Goal: Entertainment & Leisure: Consume media (video, audio)

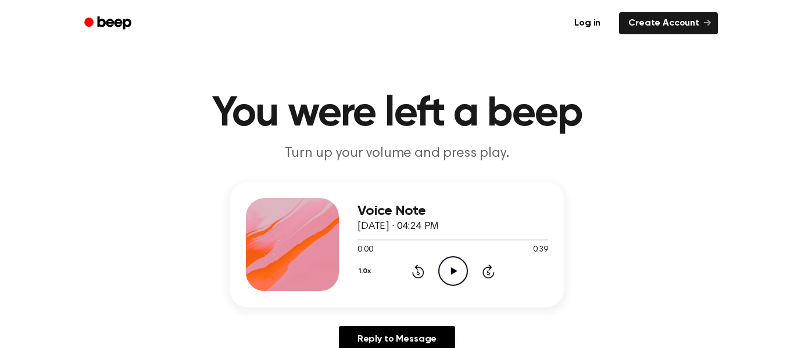
click at [459, 270] on icon "Play Audio" at bounding box center [453, 271] width 30 height 30
click at [530, 247] on div "0:12 0:39" at bounding box center [453, 250] width 191 height 12
click at [529, 246] on div "0:15 0:39" at bounding box center [453, 250] width 191 height 12
click at [528, 246] on div "0:16 0:39" at bounding box center [453, 250] width 191 height 12
click at [524, 245] on div "0:17 0:39" at bounding box center [453, 250] width 191 height 12
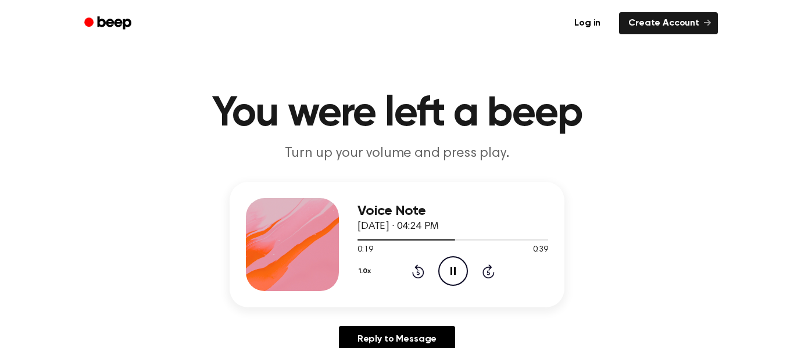
click at [511, 273] on div "1.0x Rewind 5 seconds Pause Audio Skip 5 seconds" at bounding box center [453, 271] width 191 height 30
click at [417, 333] on link "Reply to Message" at bounding box center [397, 339] width 116 height 27
click at [463, 265] on icon "Play Audio" at bounding box center [453, 271] width 30 height 30
click at [421, 276] on icon at bounding box center [418, 272] width 12 height 14
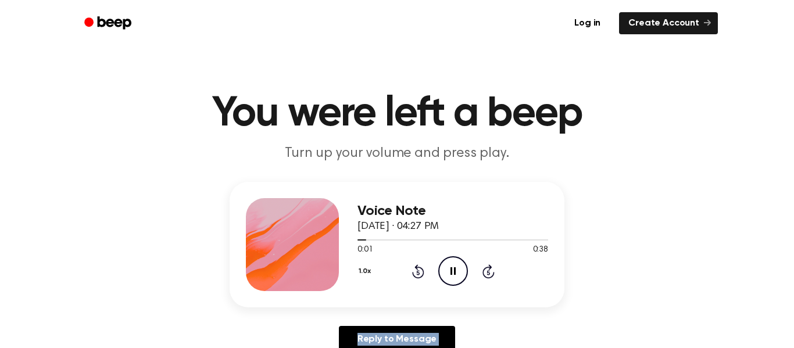
click at [421, 276] on icon at bounding box center [418, 272] width 12 height 14
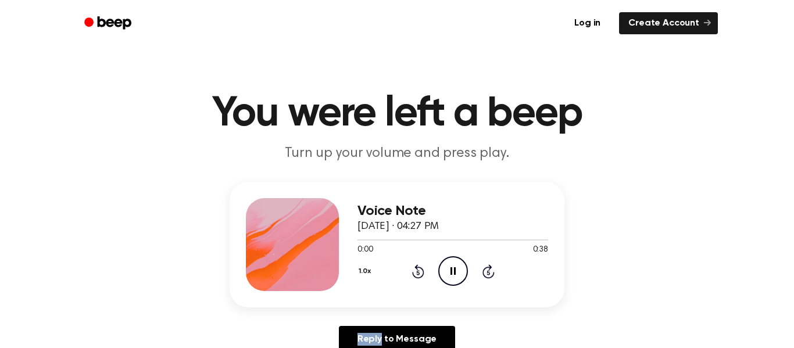
click at [421, 276] on icon at bounding box center [418, 272] width 12 height 14
click at [444, 267] on icon "Play Audio" at bounding box center [453, 271] width 30 height 30
click at [451, 279] on icon "Pause Audio" at bounding box center [453, 271] width 30 height 30
click at [482, 267] on icon "Skip 5 seconds" at bounding box center [488, 271] width 13 height 15
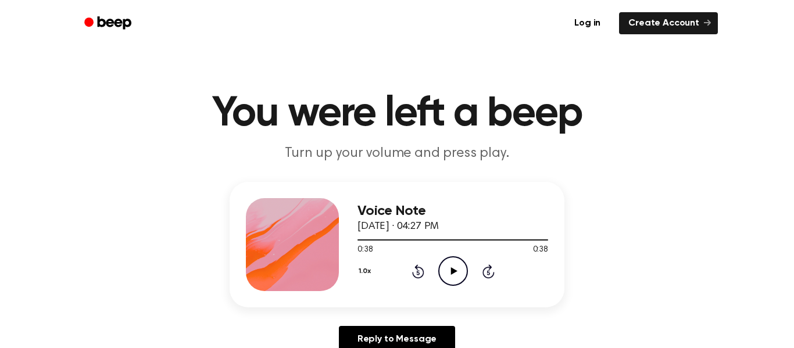
click at [453, 285] on circle at bounding box center [453, 271] width 28 height 28
click at [445, 270] on icon "Play Audio" at bounding box center [453, 271] width 30 height 30
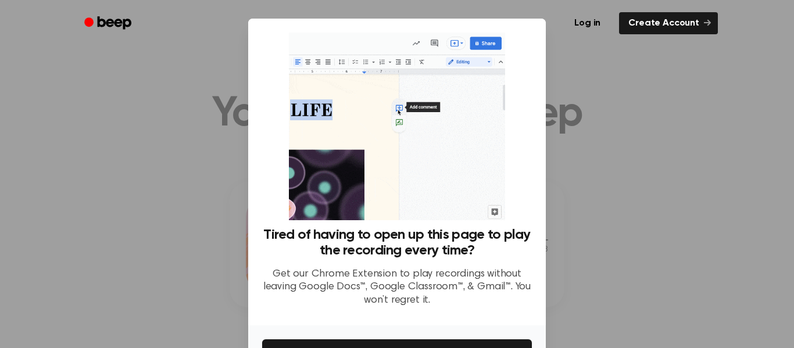
click at [506, 209] on div "Tired of having to open up this page to play the recording every time? Get our …" at bounding box center [397, 175] width 270 height 284
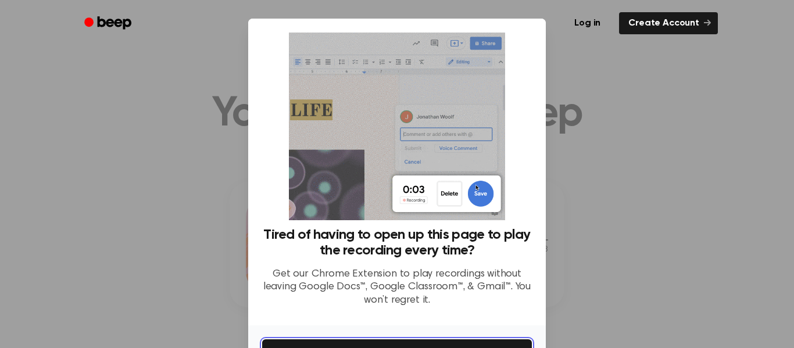
click at [483, 341] on button "Get It Now" at bounding box center [397, 353] width 270 height 26
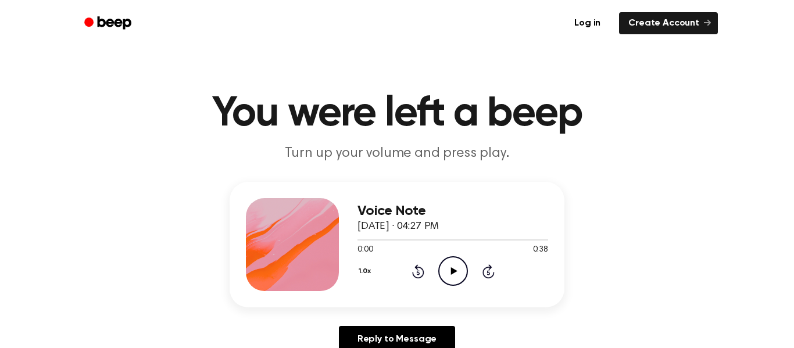
click at [454, 273] on icon at bounding box center [454, 271] width 6 height 8
click at [415, 266] on icon "Rewind 5 seconds" at bounding box center [418, 271] width 13 height 15
click at [438, 272] on icon "Pause Audio" at bounding box center [453, 271] width 30 height 30
click at [493, 268] on icon "Skip 5 seconds" at bounding box center [488, 271] width 13 height 15
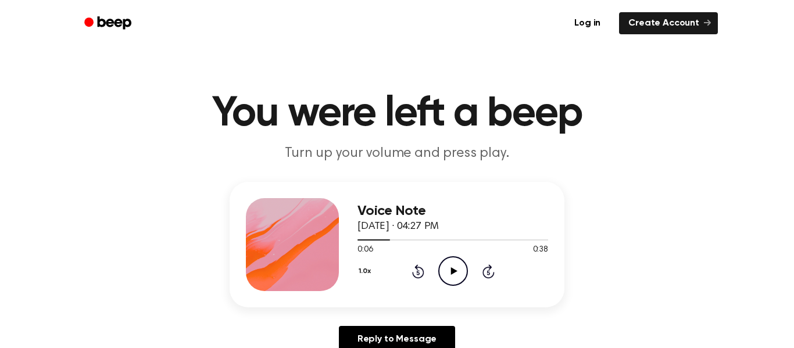
click at [493, 268] on icon "Skip 5 seconds" at bounding box center [488, 271] width 13 height 15
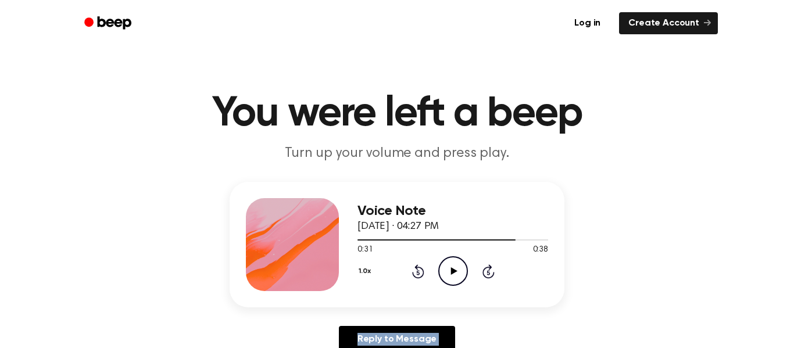
click at [493, 268] on icon "Skip 5 seconds" at bounding box center [488, 271] width 13 height 15
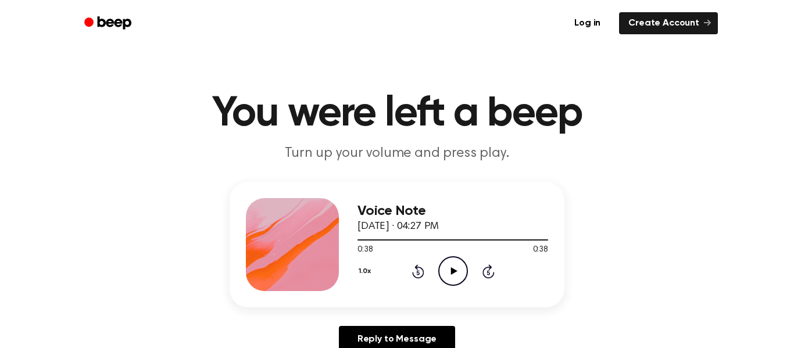
click at [493, 268] on icon "Skip 5 seconds" at bounding box center [488, 271] width 13 height 15
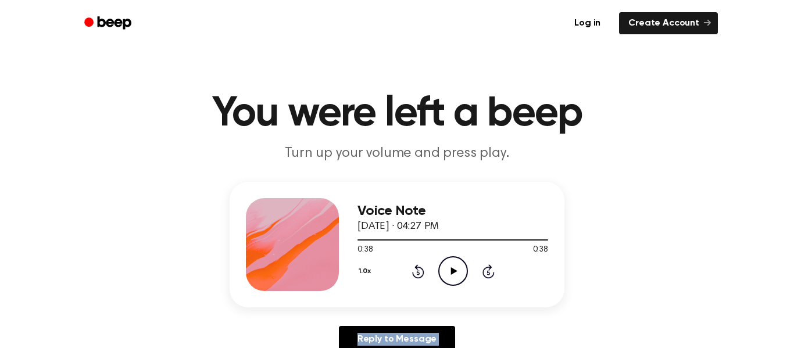
click at [493, 268] on icon "Skip 5 seconds" at bounding box center [488, 271] width 13 height 15
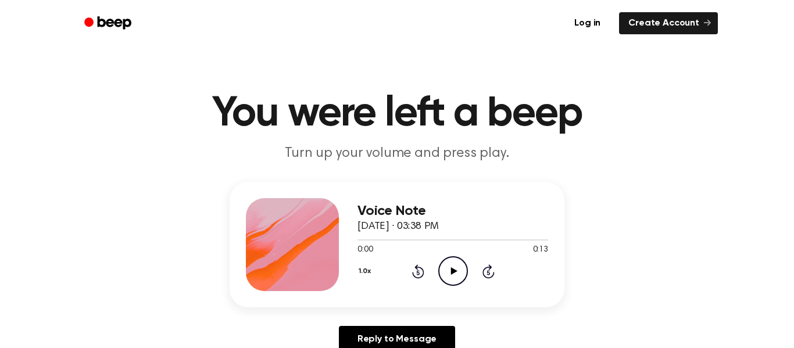
click at [455, 264] on icon "Play Audio" at bounding box center [453, 271] width 30 height 30
click at [469, 244] on div at bounding box center [453, 239] width 191 height 9
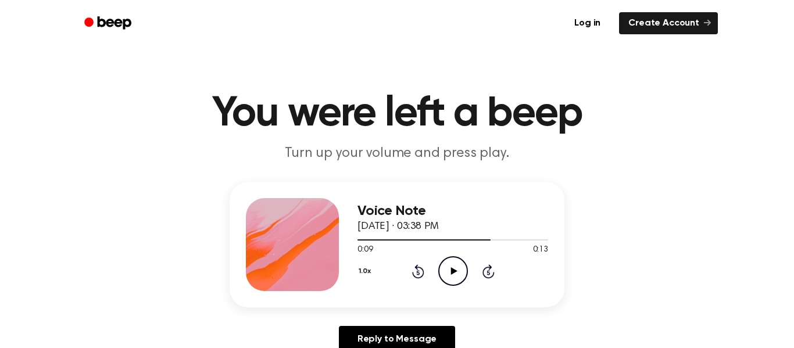
click at [488, 267] on icon at bounding box center [489, 272] width 12 height 14
click at [443, 275] on icon "Pause Audio" at bounding box center [453, 271] width 30 height 30
click at [443, 275] on icon "Play Audio" at bounding box center [453, 271] width 30 height 30
drag, startPoint x: 463, startPoint y: 268, endPoint x: 439, endPoint y: 280, distance: 27.0
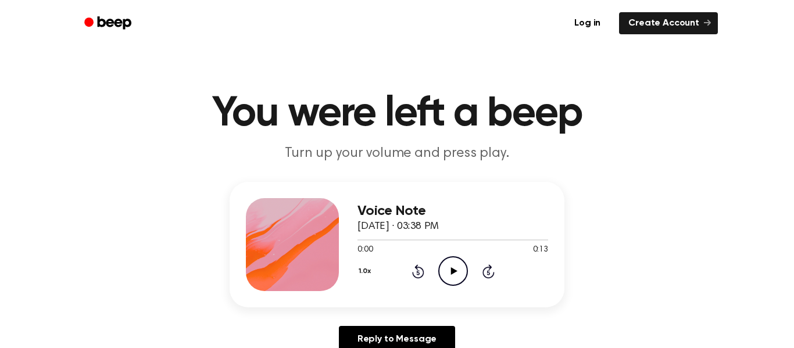
click at [439, 280] on icon "Play Audio" at bounding box center [453, 271] width 30 height 30
click at [439, 280] on icon "Pause Audio" at bounding box center [453, 271] width 30 height 30
click at [439, 280] on icon "Play Audio" at bounding box center [453, 271] width 30 height 30
